Goal: Transaction & Acquisition: Purchase product/service

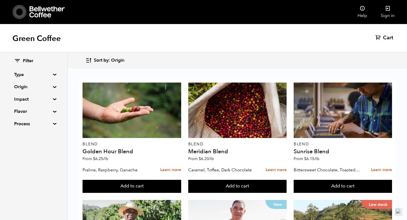
scroll to position [279, 0]
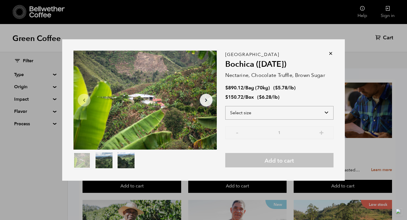
click at [253, 114] on select "Select size Bag (70kg) (154 lbs) Box (24 lbs)" at bounding box center [279, 113] width 108 height 14
select select "bag"
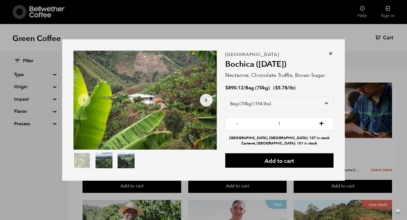
click at [320, 125] on button "+" at bounding box center [321, 123] width 7 height 6
type input "5"
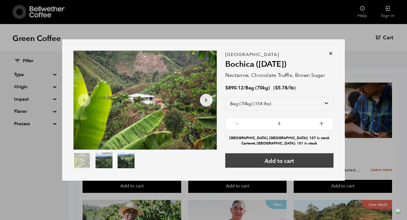
click at [295, 158] on button "Add to cart" at bounding box center [279, 160] width 108 height 14
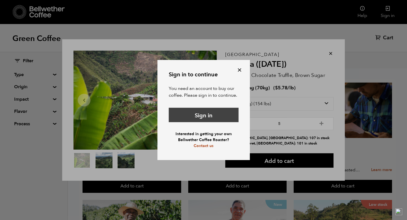
click at [205, 119] on link "Sign in" at bounding box center [204, 115] width 70 height 14
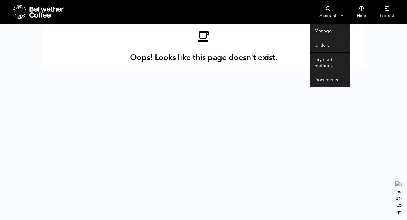
click at [327, 12] on link "Account" at bounding box center [327, 12] width 35 height 24
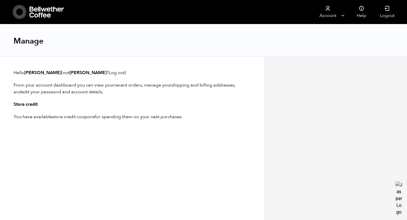
click at [39, 12] on icon at bounding box center [46, 11] width 35 height 11
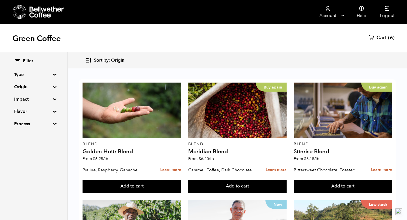
click at [382, 35] on span "Cart" at bounding box center [381, 37] width 10 height 7
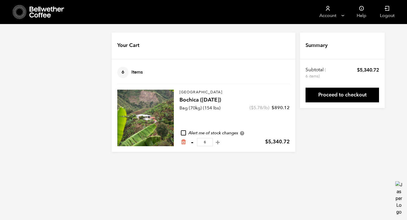
click at [191, 142] on button "-" at bounding box center [191, 142] width 7 height 6
type input "5"
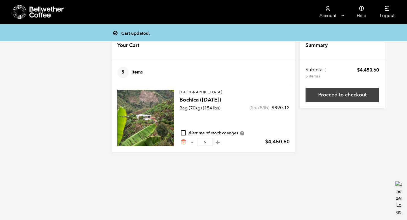
click at [329, 96] on link "Proceed to checkout" at bounding box center [341, 95] width 73 height 15
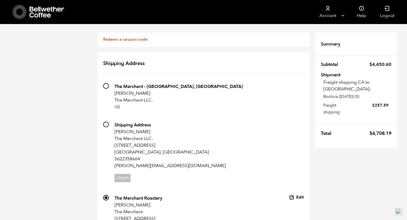
scroll to position [423, 0]
